Goal: Task Accomplishment & Management: Manage account settings

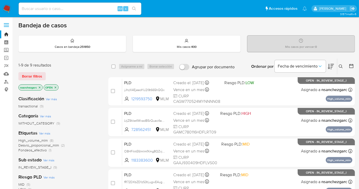
click at [341, 64] on icon at bounding box center [341, 66] width 4 height 4
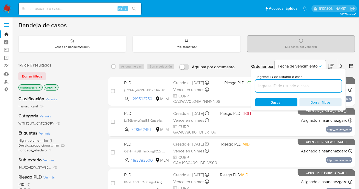
click at [269, 86] on input at bounding box center [298, 85] width 86 height 7
type input "1248427662"
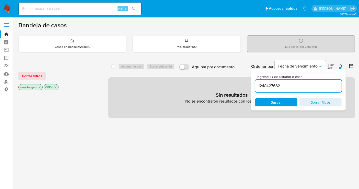
click at [39, 86] on icon "close-filter" at bounding box center [39, 87] width 3 height 3
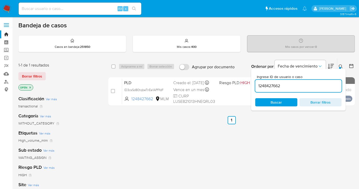
drag, startPoint x: 163, startPoint y: 93, endPoint x: 196, endPoint y: 186, distance: 98.6
click at [163, 92] on span "lD3csSd80tqbeTnEe1APFfdF" at bounding box center [143, 89] width 39 height 5
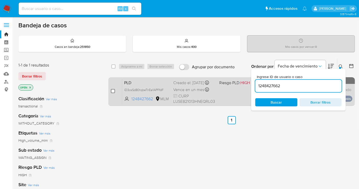
click at [112, 92] on input "checkbox" at bounding box center [113, 91] width 4 height 4
checkbox input "true"
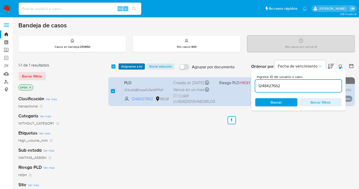
click at [134, 67] on span "Asignarme a mí" at bounding box center [131, 66] width 21 height 5
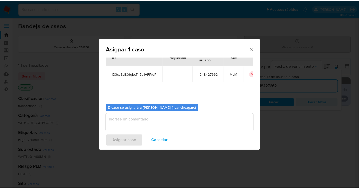
scroll to position [26, 0]
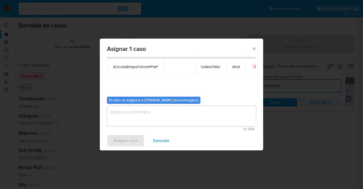
drag, startPoint x: 128, startPoint y: 112, endPoint x: 122, endPoint y: 122, distance: 11.3
click at [123, 122] on textarea "assign-modal" at bounding box center [181, 116] width 149 height 20
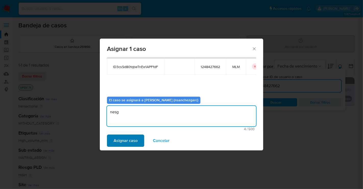
type textarea "nesg"
click at [129, 142] on span "Asignar caso" at bounding box center [126, 140] width 24 height 11
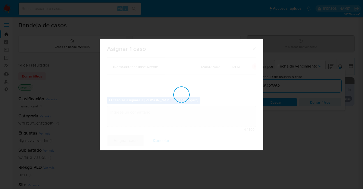
checkbox input "false"
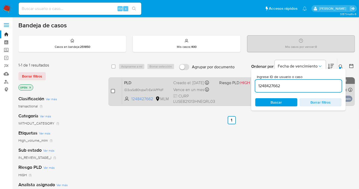
click at [113, 90] on input "checkbox" at bounding box center [113, 91] width 4 height 4
checkbox input "true"
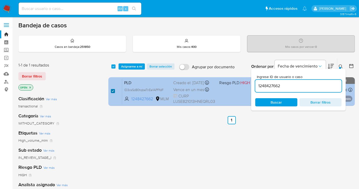
click at [112, 90] on input "checkbox" at bounding box center [113, 91] width 4 height 4
checkbox input "false"
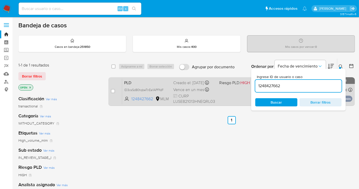
click at [193, 90] on div "Vence en un mes Vence el 11/10/2025 02:12:37" at bounding box center [194, 89] width 42 height 7
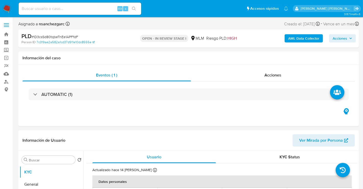
select select "10"
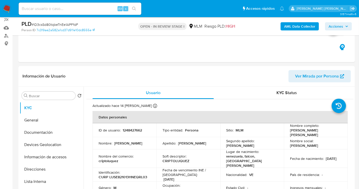
scroll to position [57, 0]
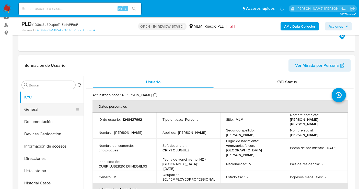
click at [31, 108] on button "General" at bounding box center [50, 109] width 60 height 12
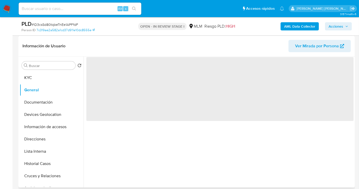
scroll to position [85, 0]
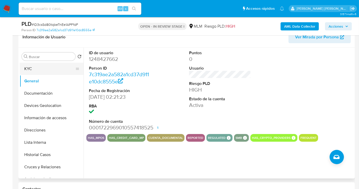
click at [39, 71] on button "KYC" at bounding box center [50, 69] width 60 height 12
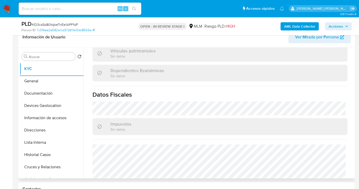
scroll to position [319, 0]
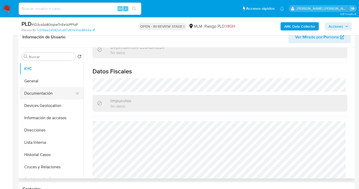
click at [44, 93] on button "Documentación" at bounding box center [50, 93] width 60 height 12
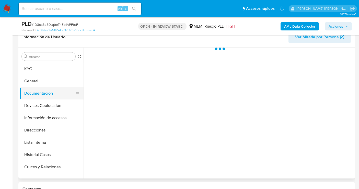
scroll to position [0, 0]
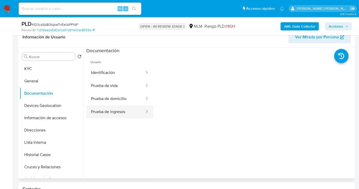
click at [113, 114] on button "Prueba de ingresos" at bounding box center [115, 111] width 59 height 13
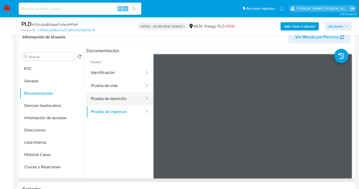
click at [113, 97] on button "Prueba de domicilio" at bounding box center [115, 98] width 59 height 13
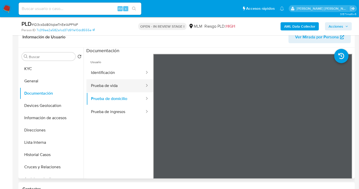
click at [110, 86] on button "Prueba de vida" at bounding box center [115, 85] width 59 height 13
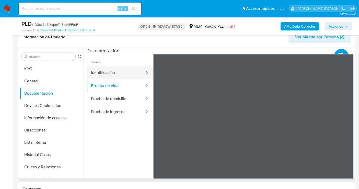
click at [106, 71] on button "Identificación" at bounding box center [115, 72] width 59 height 13
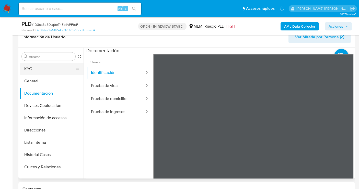
click at [36, 66] on button "KYC" at bounding box center [50, 69] width 60 height 12
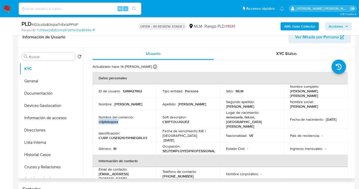
drag, startPoint x: 119, startPoint y: 117, endPoint x: 95, endPoint y: 117, distance: 24.5
click at [95, 117] on td "Nombre del comercio : criptoluquez" at bounding box center [124, 119] width 64 height 18
copy p "criptoluquez"
click at [41, 131] on button "Direcciones" at bounding box center [50, 130] width 60 height 12
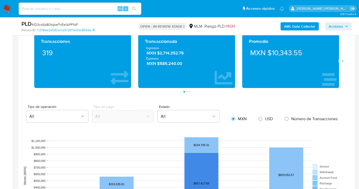
scroll to position [340, 0]
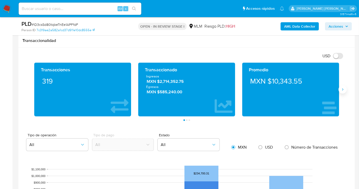
click at [341, 89] on icon "Siguiente" at bounding box center [342, 89] width 4 height 4
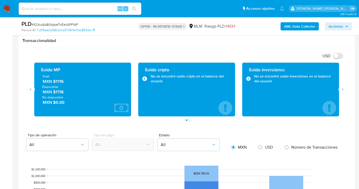
click at [59, 82] on span "MXN $17.16" at bounding box center [83, 81] width 80 height 6
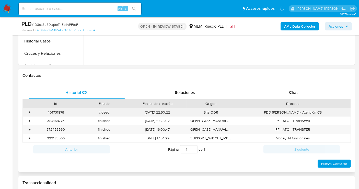
scroll to position [85, 0]
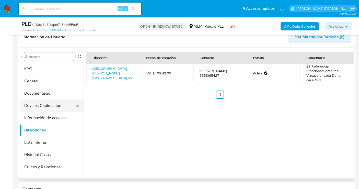
click at [39, 105] on button "Devices Geolocation" at bounding box center [50, 105] width 60 height 12
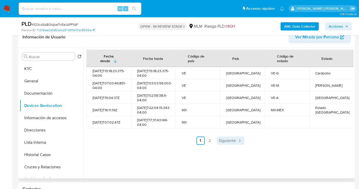
click at [228, 142] on span "Siguiente" at bounding box center [227, 140] width 17 height 4
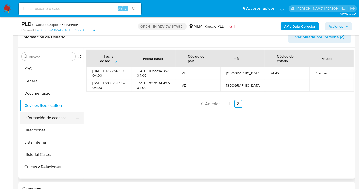
click at [35, 115] on button "Información de accesos" at bounding box center [50, 118] width 60 height 12
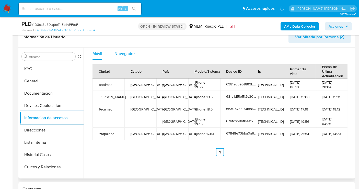
click at [122, 55] on span "Navegador" at bounding box center [124, 54] width 20 height 6
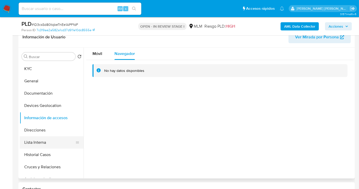
click at [44, 140] on button "Lista Interna" at bounding box center [50, 142] width 60 height 12
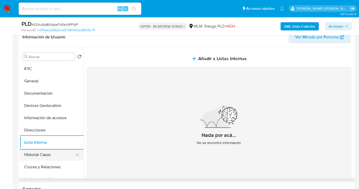
click at [51, 154] on button "Historial Casos" at bounding box center [50, 154] width 60 height 12
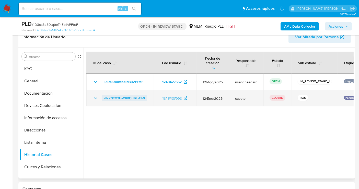
click at [117, 95] on span "vtlvXQ2M3HaORKFjhPGxTIh9" at bounding box center [124, 98] width 41 height 6
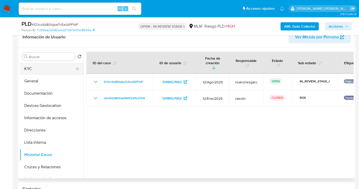
click at [36, 68] on button "KYC" at bounding box center [50, 69] width 60 height 12
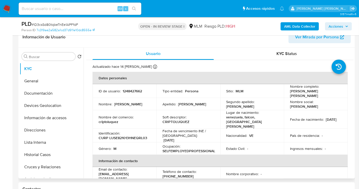
click at [130, 171] on p "elvinluquez11@gmail.com" at bounding box center [124, 175] width 50 height 9
click at [143, 168] on div "Email de contacto : elvinluquez11@gmail.com" at bounding box center [125, 174] width 52 height 14
drag, startPoint x: 140, startPoint y: 168, endPoint x: 95, endPoint y: 168, distance: 45.7
click at [95, 168] on td "Email de contacto : elvinluquez11@gmail.com" at bounding box center [124, 174] width 64 height 14
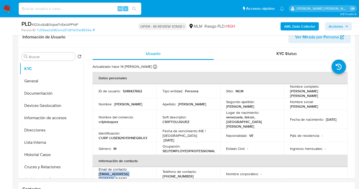
copy p "elvinluquez11@gmail.com"
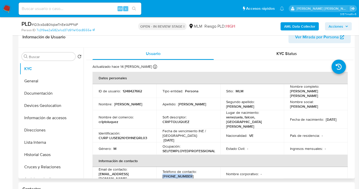
drag, startPoint x: 186, startPoint y: 166, endPoint x: 162, endPoint y: 165, distance: 24.0
click at [162, 169] on div "Teléfono de contacto : (55) 51365427" at bounding box center [188, 173] width 52 height 9
copy p "(55) 51365427"
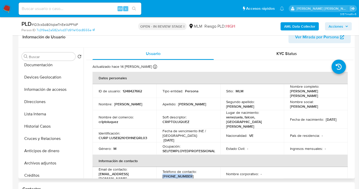
drag, startPoint x: 41, startPoint y: 139, endPoint x: 102, endPoint y: 161, distance: 65.6
click at [41, 139] on button "Cruces y Relaciones" at bounding box center [52, 138] width 64 height 12
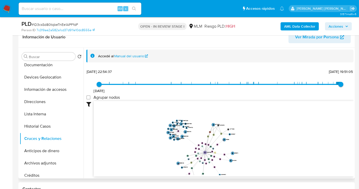
drag, startPoint x: 202, startPoint y: 135, endPoint x: 216, endPoint y: 142, distance: 15.4
click at [215, 143] on icon "user-1248427662  1248427662 device-653067ee00b58ab6f422cb4e  device-67848e73b…" at bounding box center [224, 138] width 260 height 74
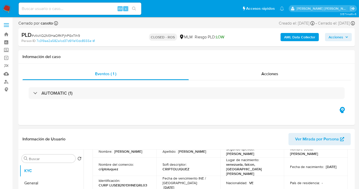
select select "10"
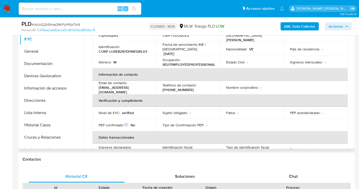
scroll to position [85, 0]
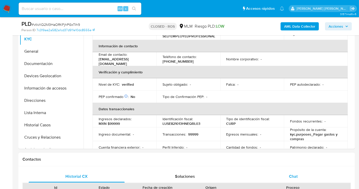
click at [290, 176] on span "Chat" at bounding box center [293, 176] width 9 height 6
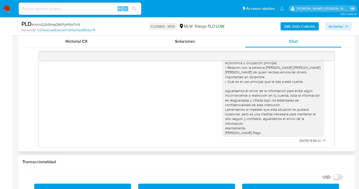
scroll to position [284, 0]
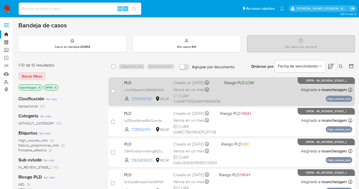
click at [197, 83] on div "Creado el: 12/08/2025 Creado el: 12/08/2025 02:13:35" at bounding box center [196, 83] width 47 height 6
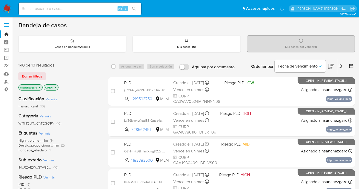
click at [44, 6] on input at bounding box center [80, 8] width 123 height 7
paste input "539894198"
type input "539894198"
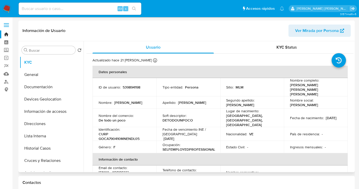
select select "10"
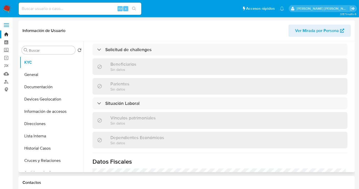
scroll to position [255, 0]
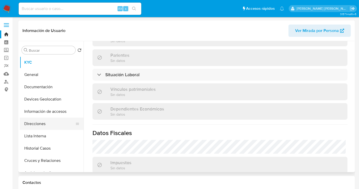
click at [33, 125] on button "Direcciones" at bounding box center [50, 123] width 60 height 12
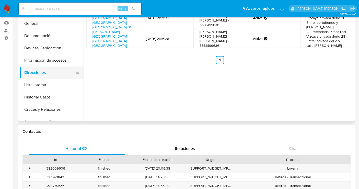
scroll to position [57, 0]
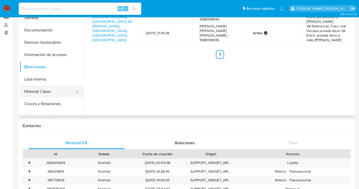
click at [37, 93] on button "Historial Casos" at bounding box center [50, 91] width 60 height 12
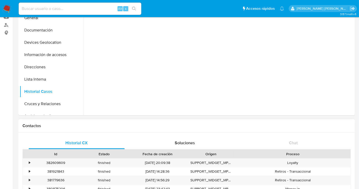
scroll to position [0, 0]
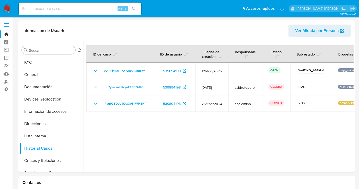
click at [10, 8] on img at bounding box center [7, 8] width 9 height 9
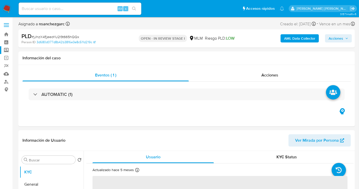
click at [7, 51] on label "Screening" at bounding box center [30, 50] width 61 height 8
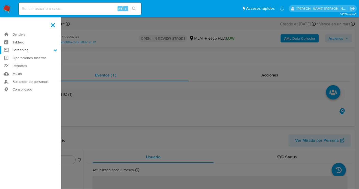
click at [0, 0] on input "Screening" at bounding box center [0, 0] width 0 height 0
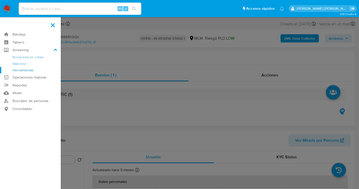
select select "10"
click at [24, 70] on link "Herramientas" at bounding box center [30, 70] width 61 height 6
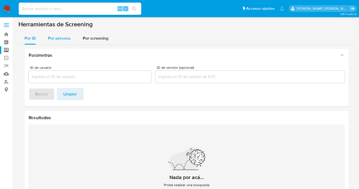
click at [55, 40] on span "Por persona" at bounding box center [59, 38] width 22 height 6
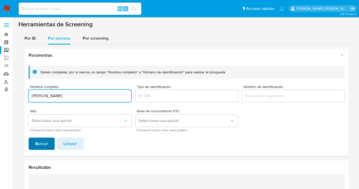
type input "[PERSON_NAME]"
click at [37, 143] on span "Buscar" at bounding box center [41, 143] width 13 height 11
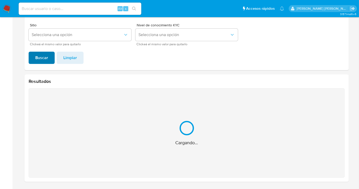
scroll to position [4, 0]
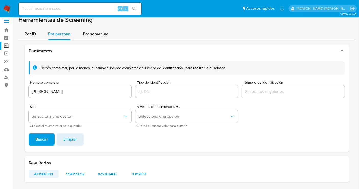
click at [41, 174] on span "473960309" at bounding box center [43, 173] width 23 height 7
click at [74, 172] on span "594795652" at bounding box center [75, 173] width 23 height 7
click at [112, 172] on span "825262466" at bounding box center [107, 173] width 23 height 7
click at [137, 174] on span "93117837" at bounding box center [139, 173] width 23 height 7
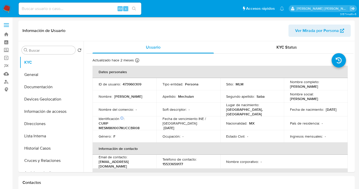
select select "10"
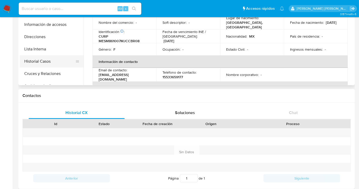
scroll to position [57, 0]
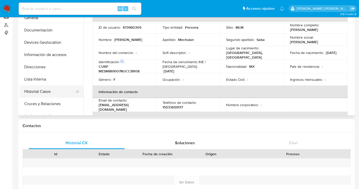
click at [49, 92] on button "Historial Casos" at bounding box center [50, 91] width 60 height 12
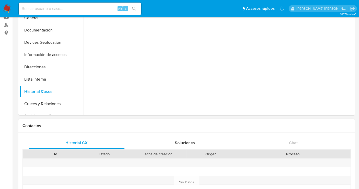
scroll to position [0, 0]
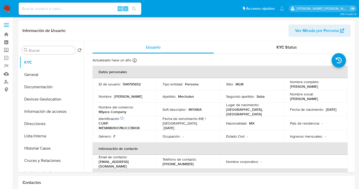
select select "10"
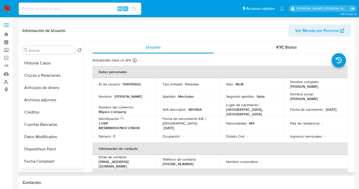
scroll to position [74, 0]
click at [42, 76] on button "Historial Casos" at bounding box center [50, 74] width 60 height 12
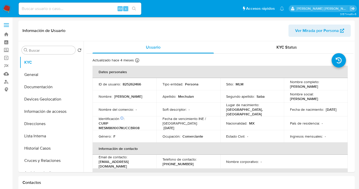
select select "10"
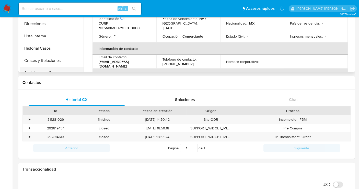
scroll to position [57, 0]
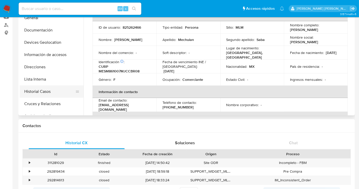
click at [37, 94] on button "Historial Casos" at bounding box center [50, 91] width 60 height 12
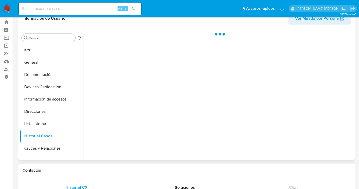
scroll to position [0, 0]
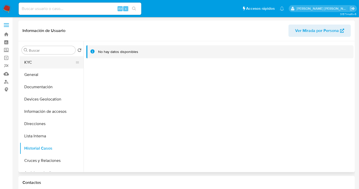
click at [33, 65] on button "KYC" at bounding box center [50, 62] width 60 height 12
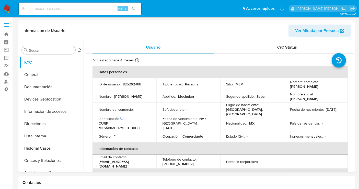
click at [134, 83] on p "825262466" at bounding box center [132, 84] width 18 height 5
copy p "825262466"
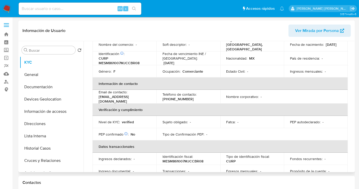
scroll to position [10, 0]
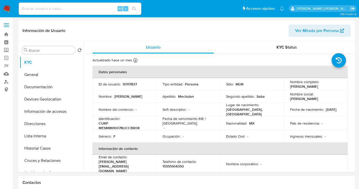
select select "10"
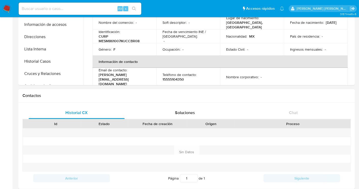
scroll to position [57, 0]
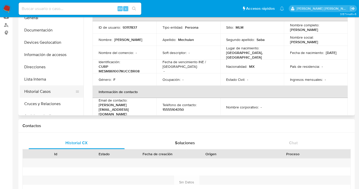
click at [31, 91] on button "Historial Casos" at bounding box center [50, 91] width 60 height 12
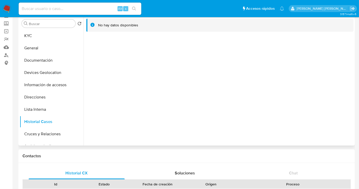
scroll to position [0, 0]
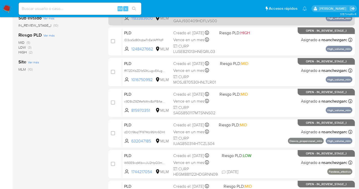
scroll to position [170, 0]
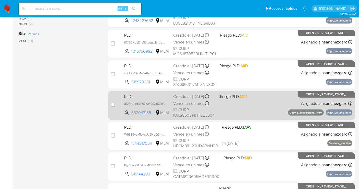
click at [184, 106] on span "Vence en un mes" at bounding box center [188, 104] width 31 height 6
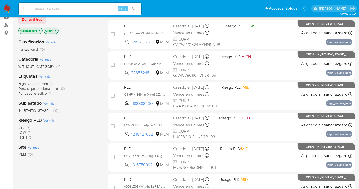
scroll to position [44, 0]
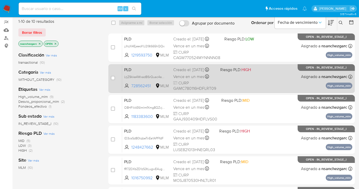
click at [187, 78] on span "Vence en un mes" at bounding box center [188, 77] width 31 height 6
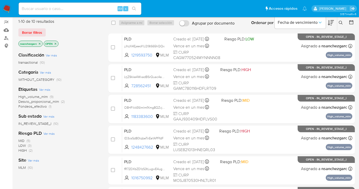
click at [9, 7] on img at bounding box center [7, 8] width 9 height 9
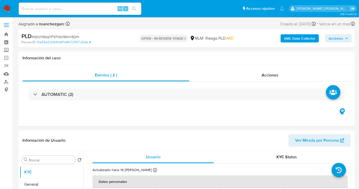
select select "10"
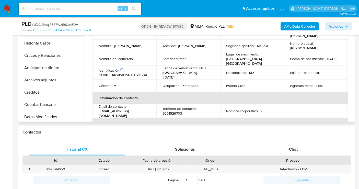
scroll to position [57, 0]
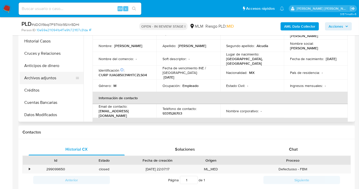
click at [43, 76] on button "Archivos adjuntos" at bounding box center [50, 78] width 60 height 12
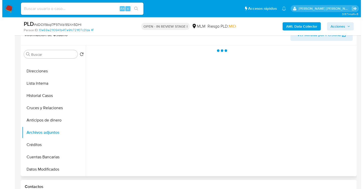
scroll to position [85, 0]
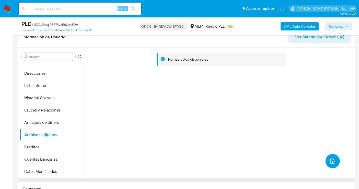
click at [331, 159] on icon "upload-file" at bounding box center [332, 161] width 6 height 6
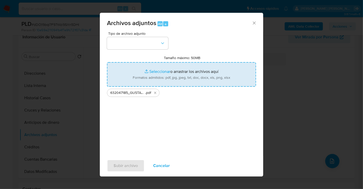
type input "C:\fakepath\632047185_GUSTAVO ADOLFO IZQUIERDO ALCUDIA_AGO25.xlsx"
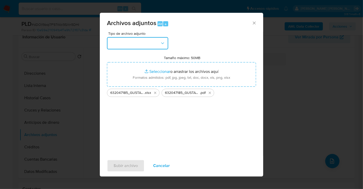
click at [143, 47] on button "button" at bounding box center [137, 43] width 61 height 12
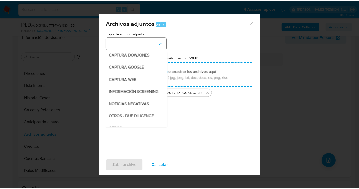
scroll to position [26, 0]
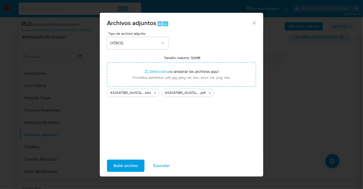
click at [133, 165] on span "Subir archivo" at bounding box center [126, 165] width 24 height 11
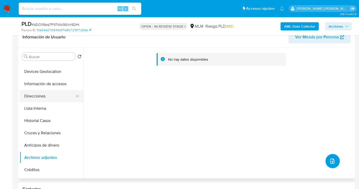
scroll to position [0, 0]
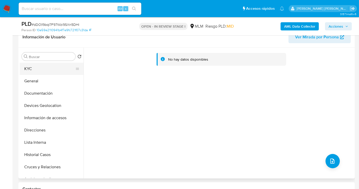
click at [28, 69] on button "KYC" at bounding box center [50, 69] width 60 height 12
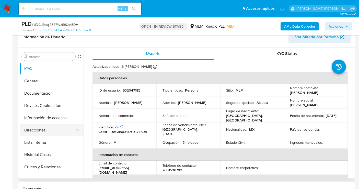
scroll to position [28, 0]
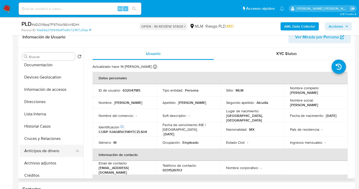
click at [44, 152] on button "Anticipos de dinero" at bounding box center [50, 151] width 60 height 12
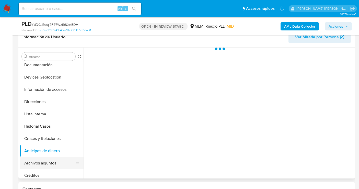
click at [43, 164] on button "Archivos adjuntos" at bounding box center [50, 163] width 60 height 12
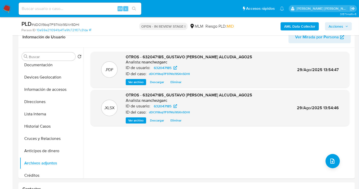
click at [337, 26] on span "Acciones" at bounding box center [335, 26] width 15 height 8
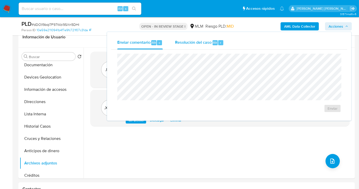
click at [186, 44] on span "Resolución del caso" at bounding box center [193, 42] width 37 height 6
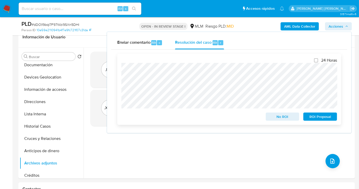
click at [121, 80] on div "24 Horas No ROI ROI Proposal" at bounding box center [229, 89] width 224 height 71
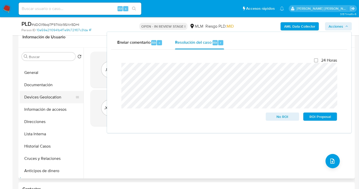
scroll to position [0, 0]
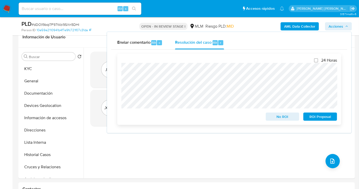
click at [275, 120] on span "No ROI" at bounding box center [282, 116] width 27 height 7
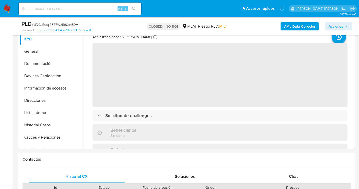
scroll to position [85, 0]
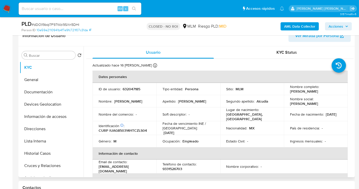
select select "10"
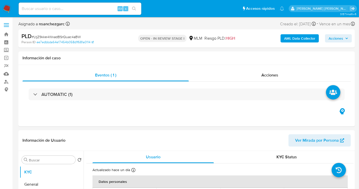
select select "10"
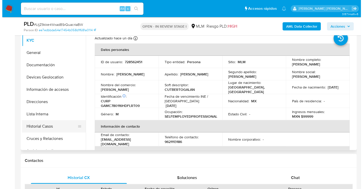
scroll to position [28, 0]
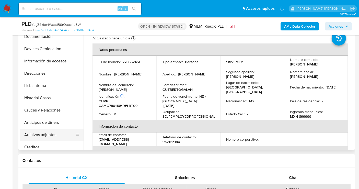
click at [40, 130] on button "Archivos adjuntos" at bounding box center [50, 134] width 60 height 12
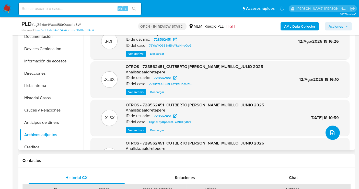
click at [326, 132] on button "upload-file" at bounding box center [332, 132] width 14 height 14
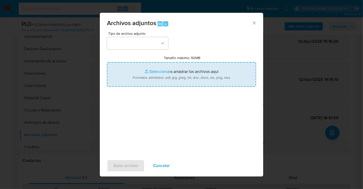
type input "C:\fakepath\728562451_CUTBERTO GALAN MURILLO_AGO25.pdf"
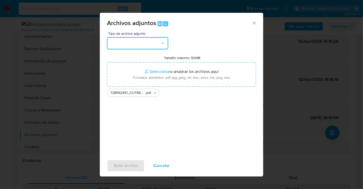
click at [140, 43] on button "button" at bounding box center [137, 43] width 61 height 12
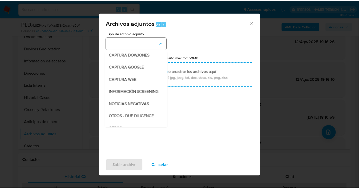
scroll to position [26, 0]
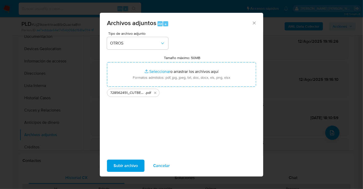
click at [119, 160] on span "Subir archivo" at bounding box center [126, 165] width 24 height 11
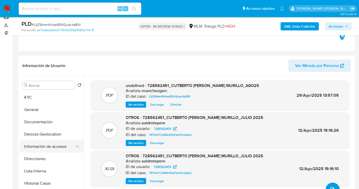
scroll to position [57, 0]
click at [28, 89] on div "Buscar Volver al orden por defecto KYC General Documentación Devices Geolocatio…" at bounding box center [52, 142] width 64 height 130
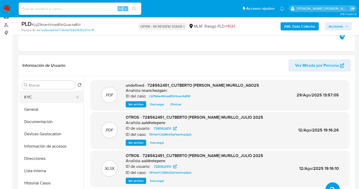
click at [31, 93] on button "KYC" at bounding box center [50, 97] width 60 height 12
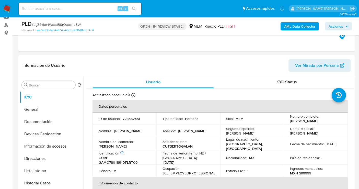
click at [341, 27] on span "Acciones" at bounding box center [335, 26] width 15 height 8
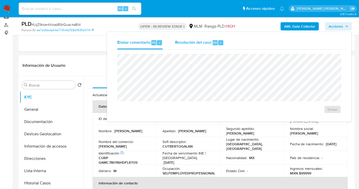
click at [199, 40] on span "Resolución del caso" at bounding box center [193, 42] width 37 height 6
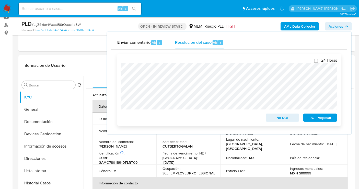
click at [276, 117] on span "No ROI" at bounding box center [282, 117] width 27 height 7
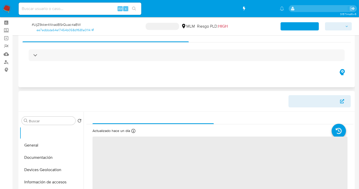
scroll to position [28, 0]
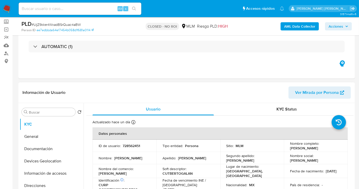
select select "10"
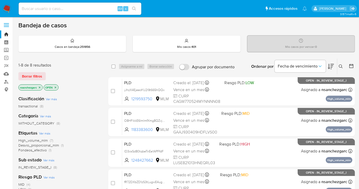
click at [342, 65] on icon at bounding box center [341, 66] width 4 height 4
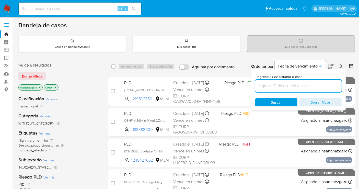
click at [259, 87] on input at bounding box center [298, 85] width 86 height 7
type input "1391957368"
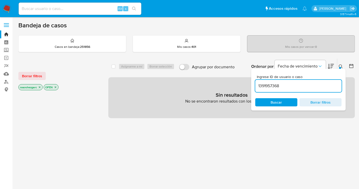
click at [40, 86] on icon "close-filter" at bounding box center [39, 87] width 3 height 3
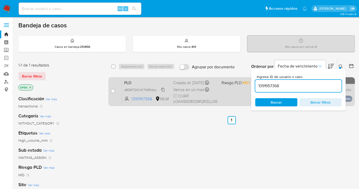
click at [163, 92] on span "d8ZMTQ0iVK7N9PdbziP6btwO" at bounding box center [146, 90] width 44 height 6
click at [112, 91] on input "checkbox" at bounding box center [113, 91] width 4 height 4
checkbox input "true"
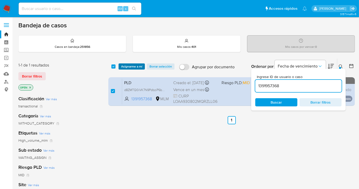
click at [130, 66] on span "Asignarme a mí" at bounding box center [131, 66] width 21 height 5
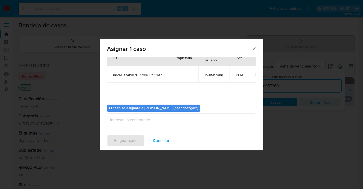
scroll to position [26, 0]
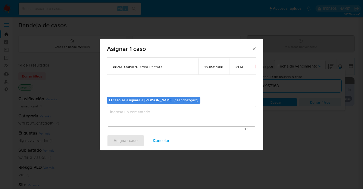
drag, startPoint x: 122, startPoint y: 104, endPoint x: 119, endPoint y: 172, distance: 67.7
click at [119, 159] on div "Asignar 1 caso Casos a asignar: ID Propietario ID de usuario Site d8ZMTQ0iVK7N9…" at bounding box center [181, 94] width 363 height 189
click at [118, 182] on div "Asignar 1 caso Casos a asignar: ID Propietario ID de usuario Site d8ZMTQ0iVK7N9…" at bounding box center [181, 94] width 363 height 189
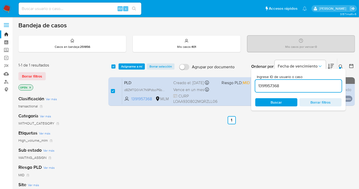
click at [124, 67] on span "Asignarme a mí" at bounding box center [131, 66] width 21 height 5
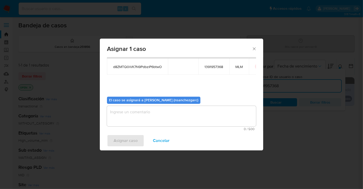
click at [133, 119] on textarea "assign-modal" at bounding box center [181, 116] width 149 height 20
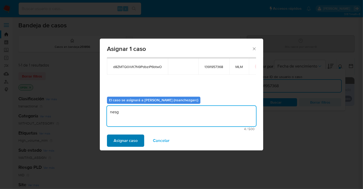
type textarea "nesg"
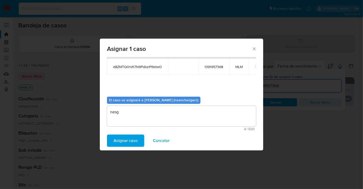
click at [129, 141] on span "Asignar caso" at bounding box center [126, 140] width 24 height 11
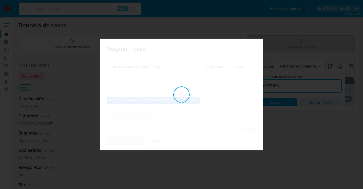
checkbox input "false"
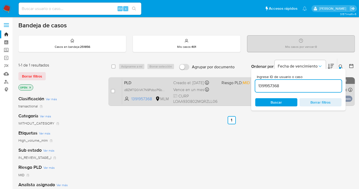
click at [190, 84] on div "Creado el: [DATE] Creado el: [DATE] 02:14:27" at bounding box center [195, 83] width 44 height 6
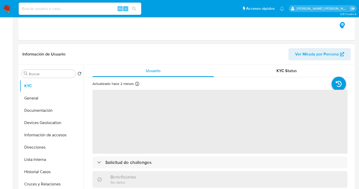
scroll to position [170, 0]
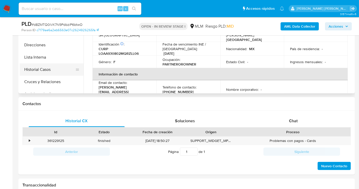
select select "10"
click at [34, 70] on button "Historial Casos" at bounding box center [50, 69] width 60 height 12
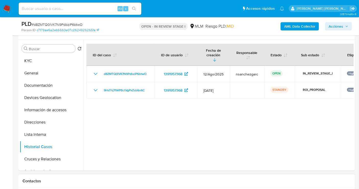
scroll to position [85, 0]
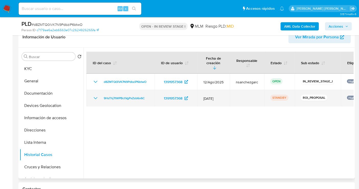
click at [95, 95] on icon "Mostrar/Ocultar" at bounding box center [95, 98] width 6 height 6
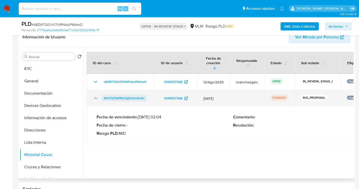
click at [116, 95] on span "9HsThj7tWPBctVgPxZsb6o6C" at bounding box center [124, 98] width 41 height 6
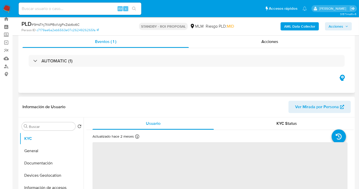
scroll to position [28, 0]
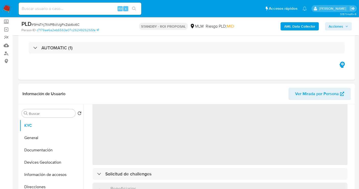
select select "10"
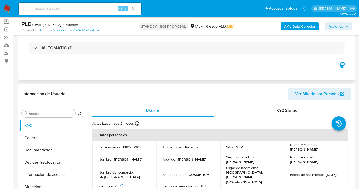
scroll to position [0, 0]
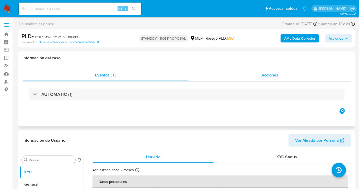
click at [266, 76] on span "Acciones" at bounding box center [269, 75] width 17 height 6
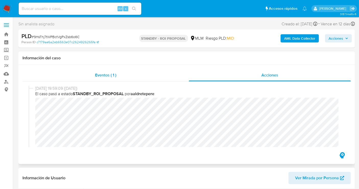
click at [92, 76] on div "Eventos ( 1 )" at bounding box center [105, 75] width 166 height 12
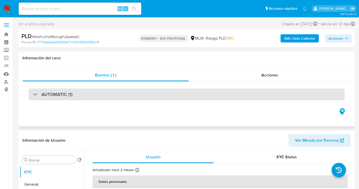
click at [65, 92] on h3 "AUTOMATIC (1)" at bounding box center [56, 94] width 31 height 6
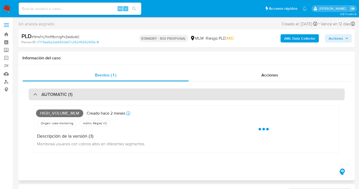
click at [65, 92] on h3 "AUTOMATIC (1)" at bounding box center [56, 94] width 31 height 6
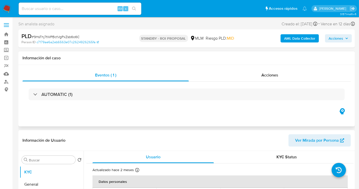
drag, startPoint x: 265, startPoint y: 75, endPoint x: 270, endPoint y: 85, distance: 11.0
click at [265, 75] on span "Acciones" at bounding box center [269, 75] width 17 height 6
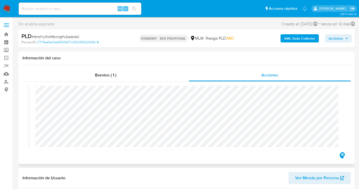
scroll to position [85, 0]
